Goal: Information Seeking & Learning: Learn about a topic

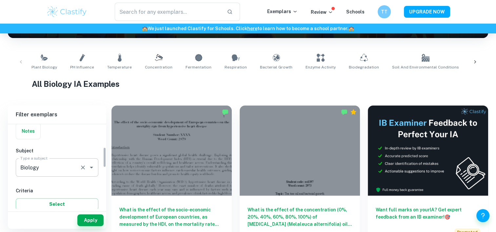
scroll to position [101, 0]
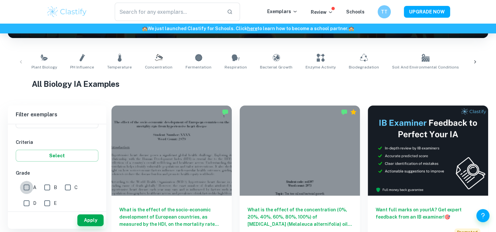
click at [25, 189] on input "A" at bounding box center [26, 187] width 13 height 13
checkbox input "true"
click at [76, 218] on div "Apply" at bounding box center [57, 220] width 98 height 17
click at [87, 221] on button "Apply" at bounding box center [90, 220] width 26 height 12
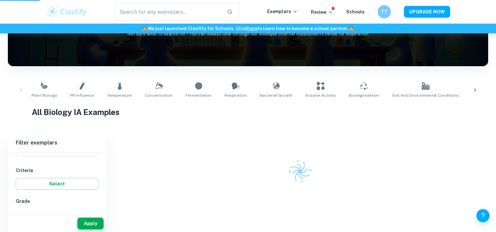
scroll to position [87, 0]
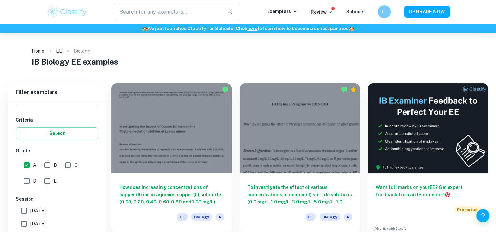
scroll to position [39, 0]
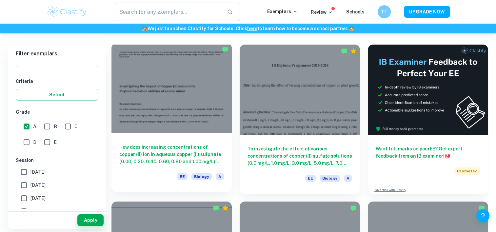
click at [174, 114] on div at bounding box center [171, 88] width 120 height 90
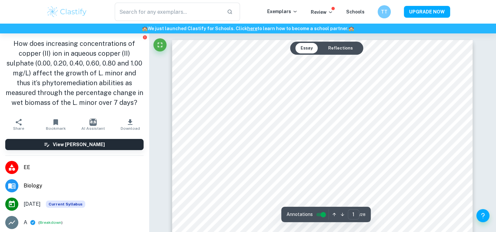
click at [336, 43] on button "Reflections" at bounding box center [340, 48] width 35 height 10
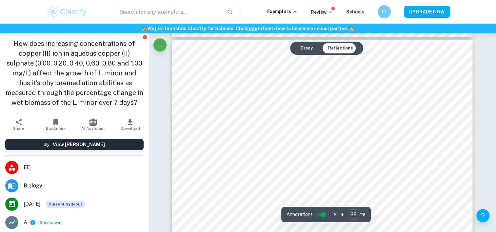
click at [298, 46] on button "Essay" at bounding box center [306, 48] width 23 height 10
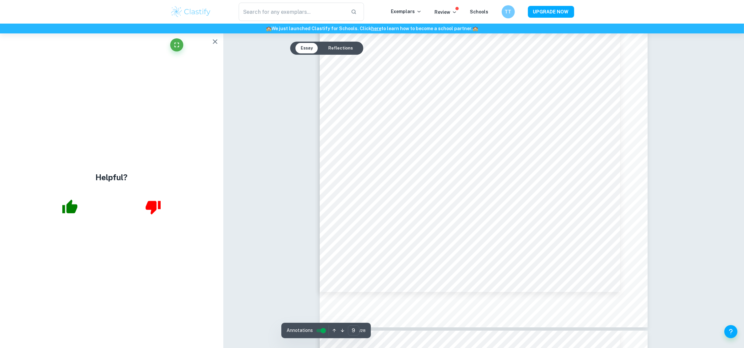
scroll to position [3739, 0]
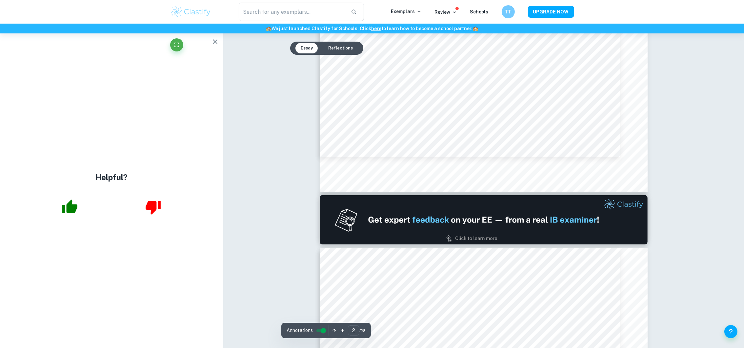
type input "1"
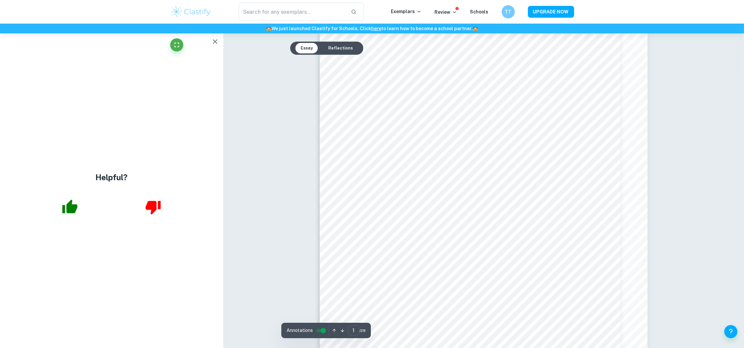
scroll to position [6, 0]
